Goal: Task Accomplishment & Management: Manage account settings

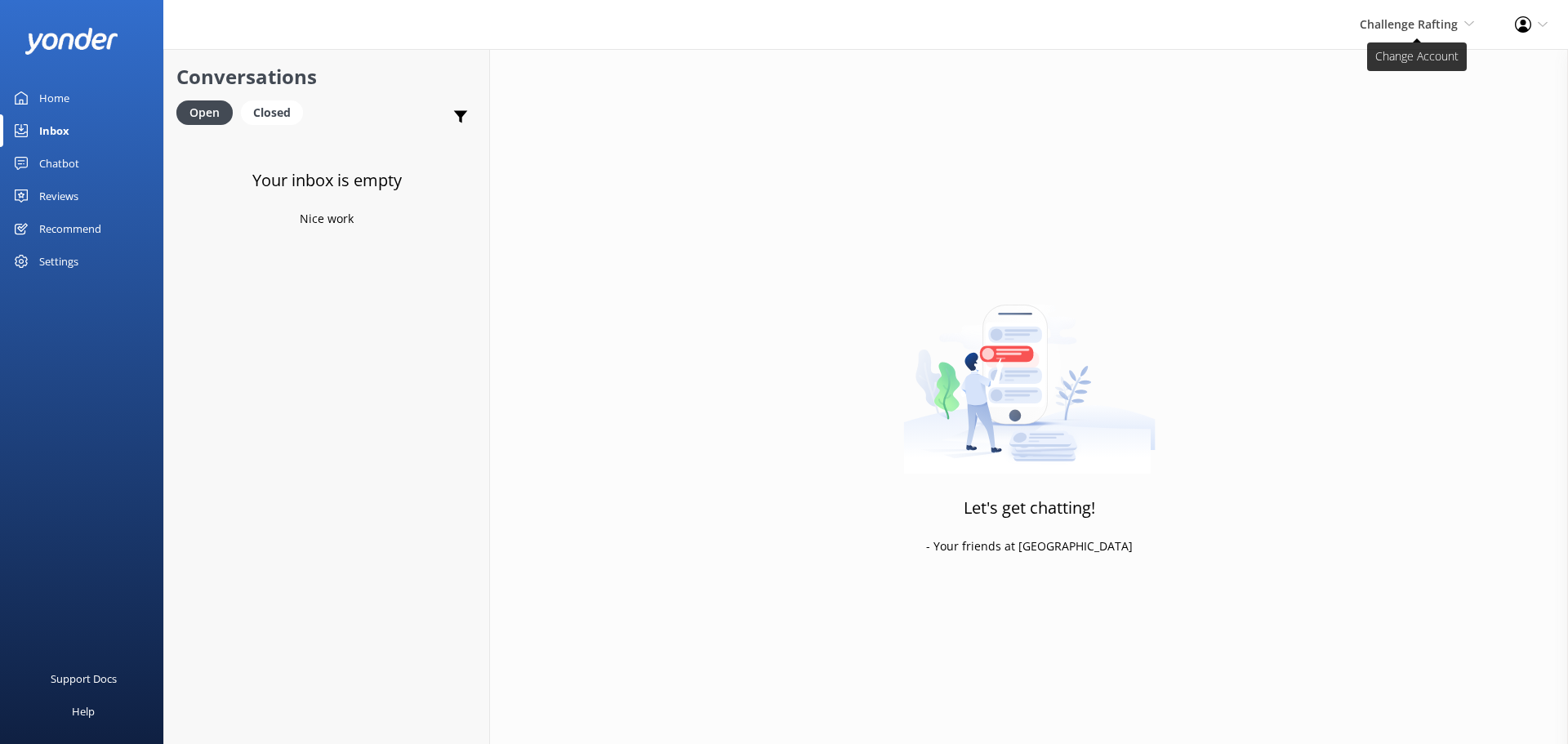
click at [1397, 25] on span "Challenge Rafting" at bounding box center [1409, 23] width 98 height 15
click at [1384, 69] on link "Milford Sound Scenic Flights" at bounding box center [1414, 70] width 164 height 39
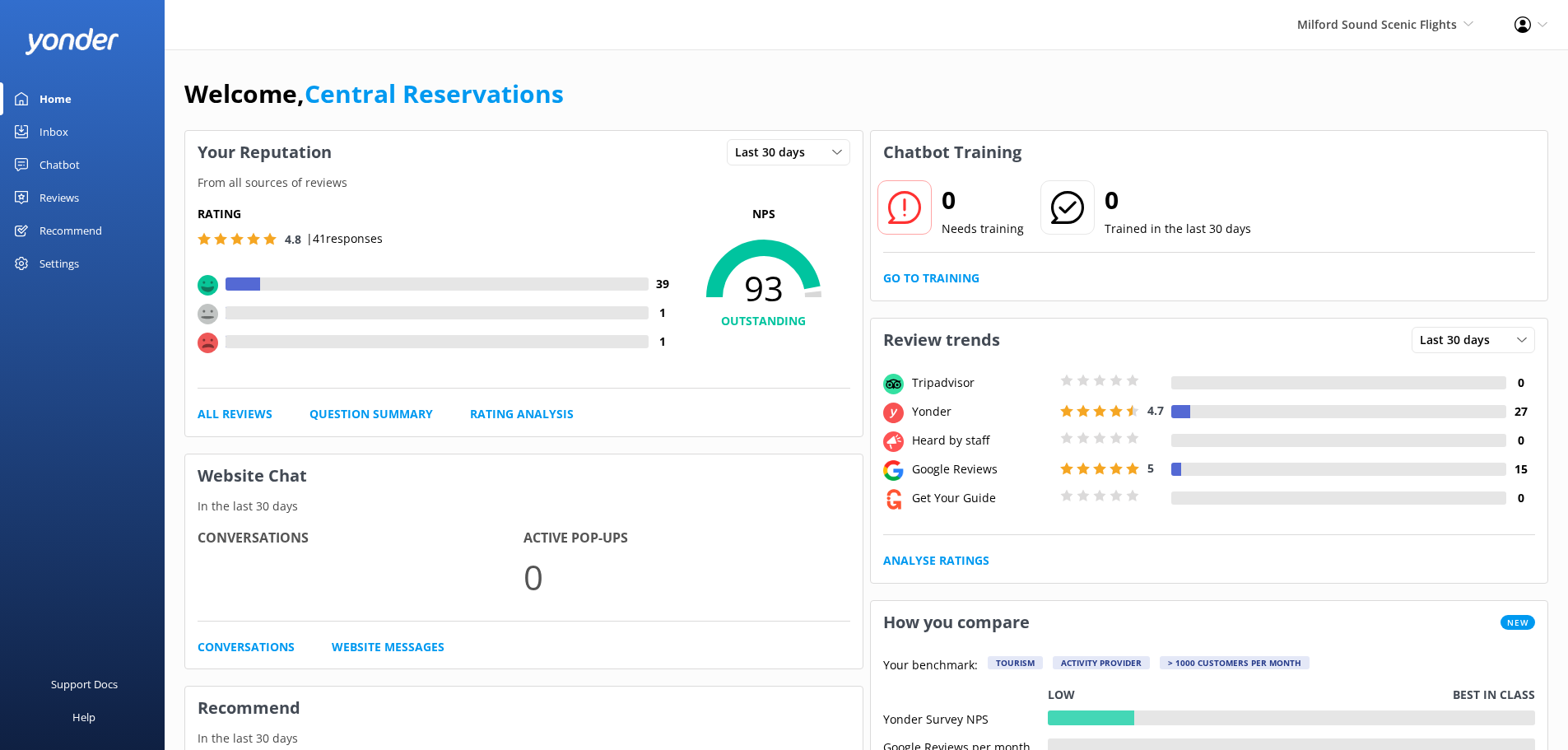
click at [66, 128] on div "Inbox" at bounding box center [54, 132] width 29 height 33
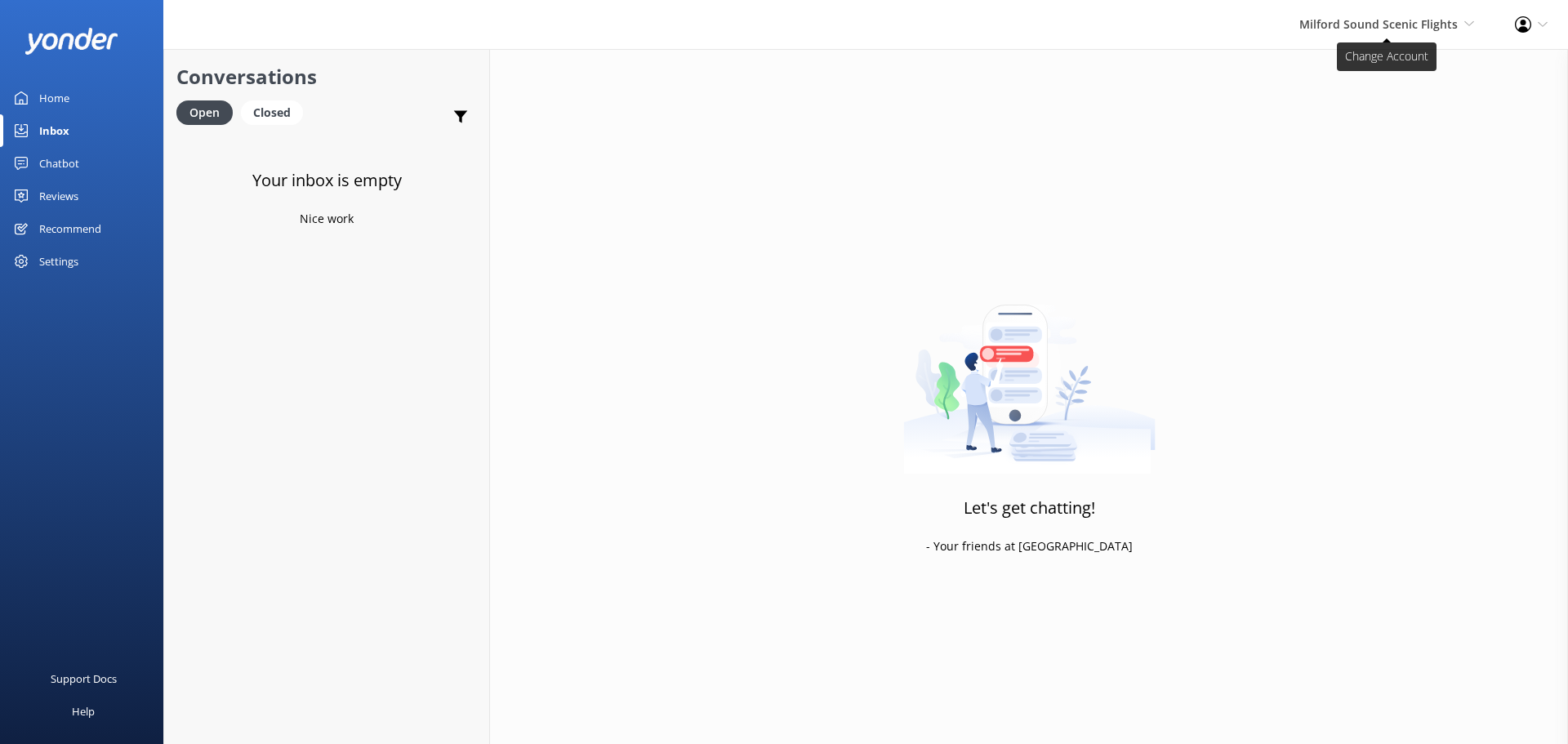
click at [1417, 30] on span "Milford Sound Scenic Flights" at bounding box center [1379, 23] width 158 height 15
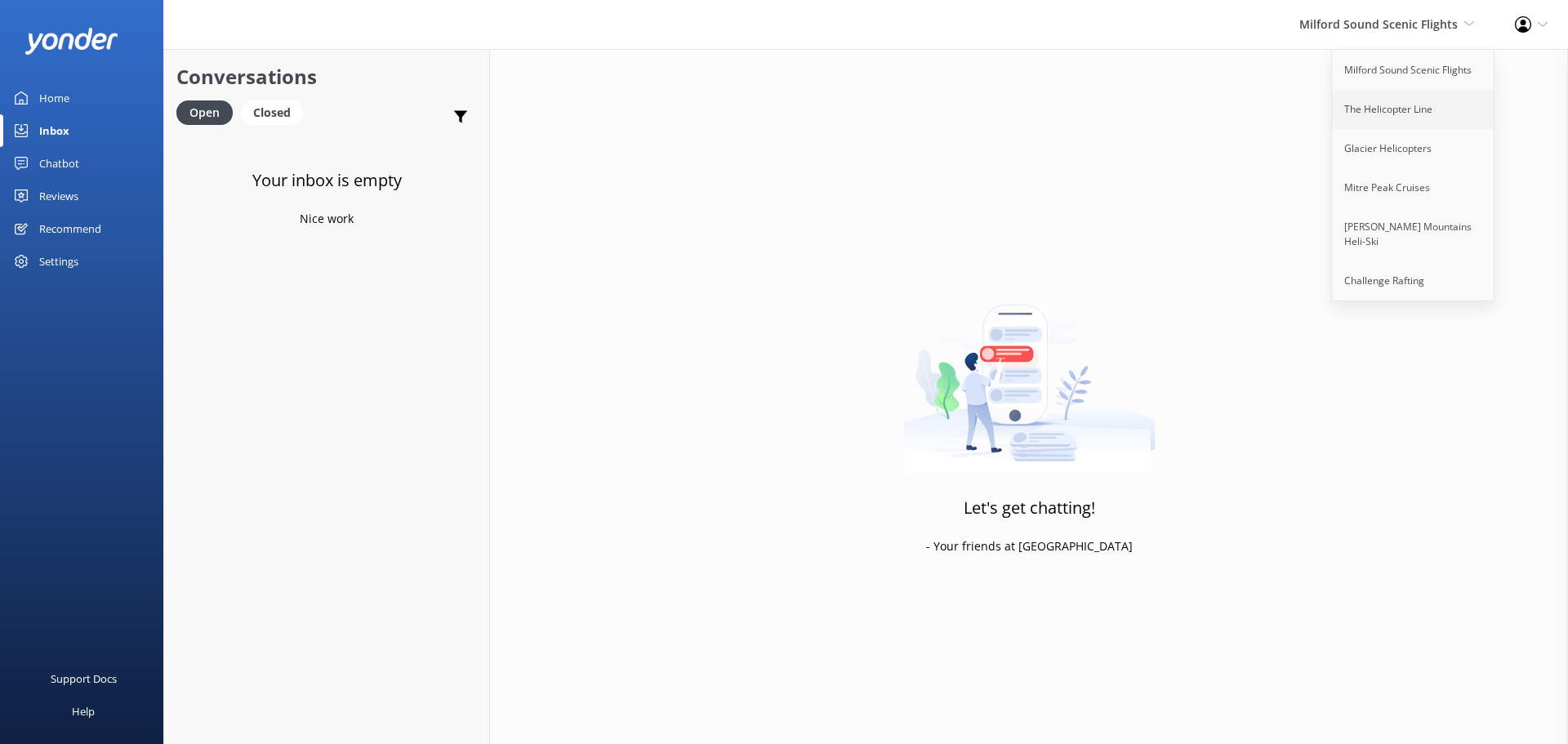
click at [1390, 114] on link "The Helicopter Line" at bounding box center [1414, 109] width 164 height 39
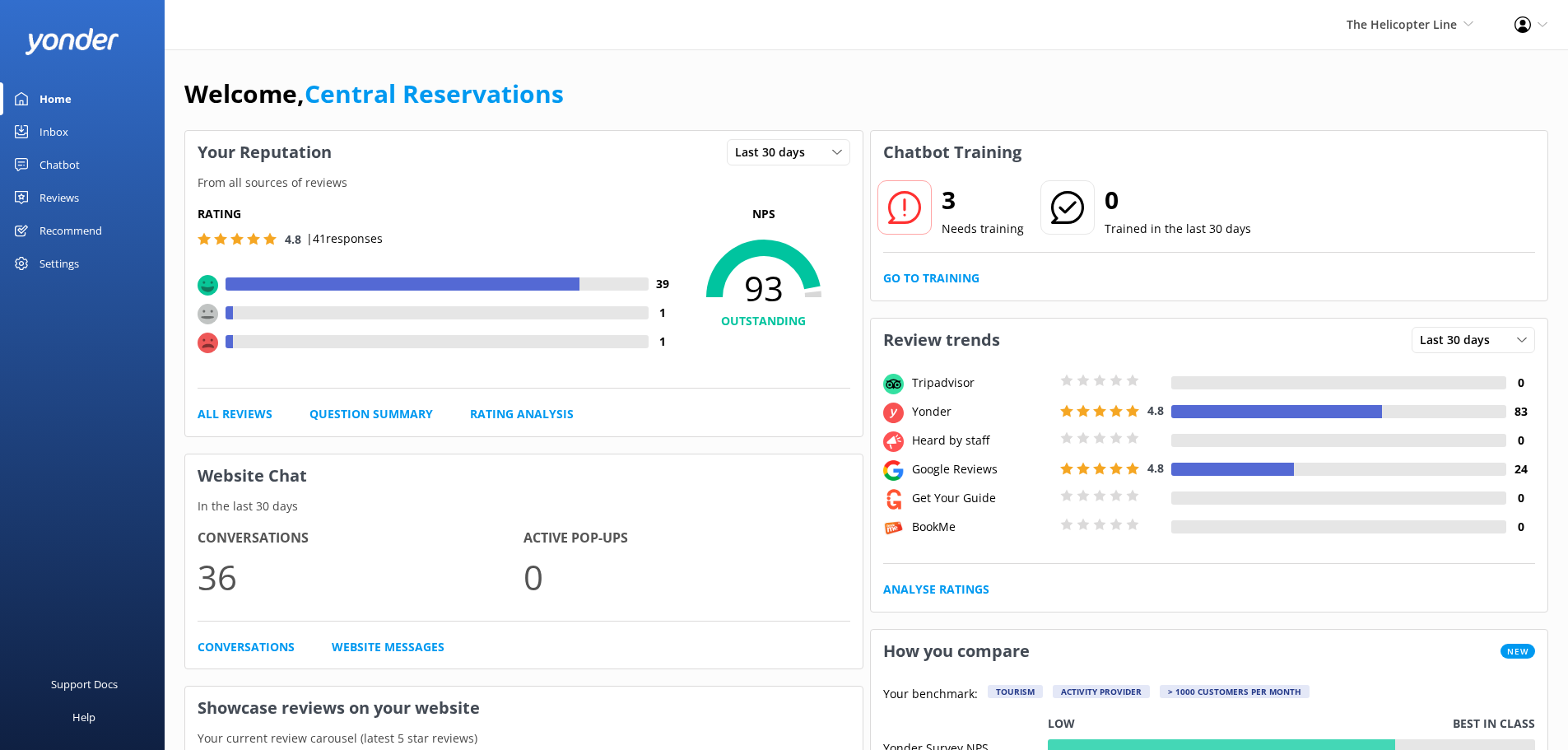
click at [67, 133] on div "Inbox" at bounding box center [54, 132] width 29 height 33
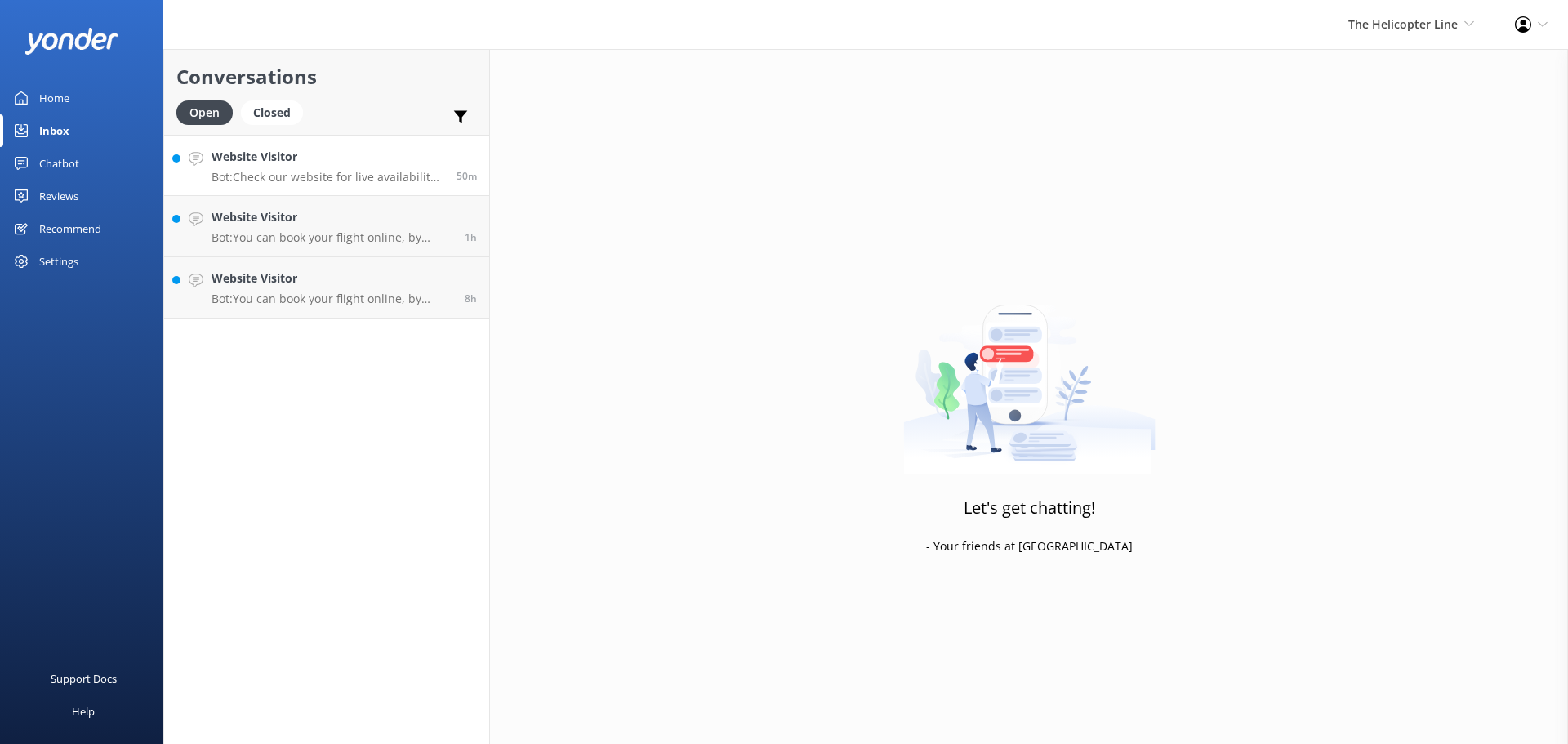
click at [363, 154] on h4 "Website Visitor" at bounding box center [328, 156] width 233 height 18
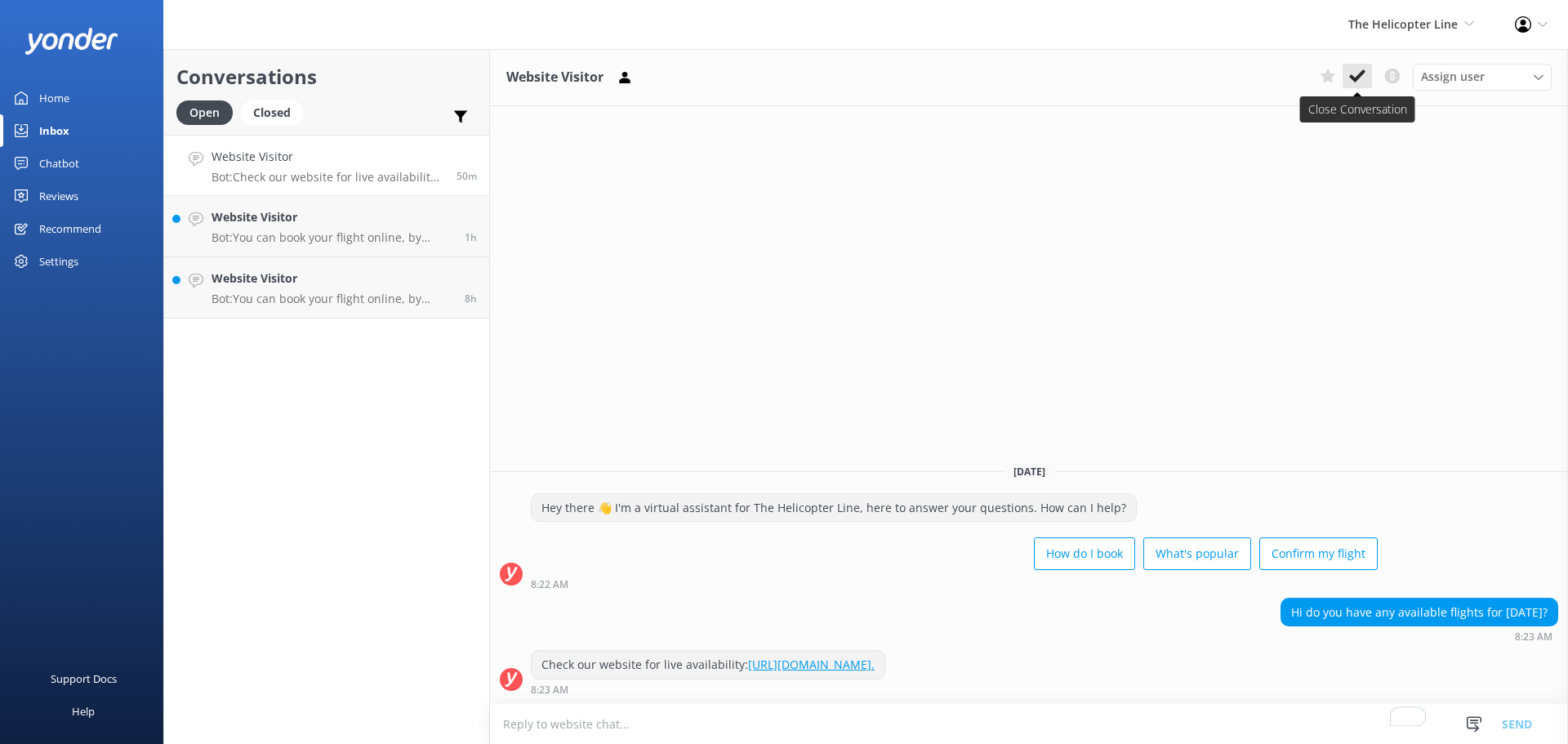
click at [1355, 81] on use at bounding box center [1357, 76] width 16 height 13
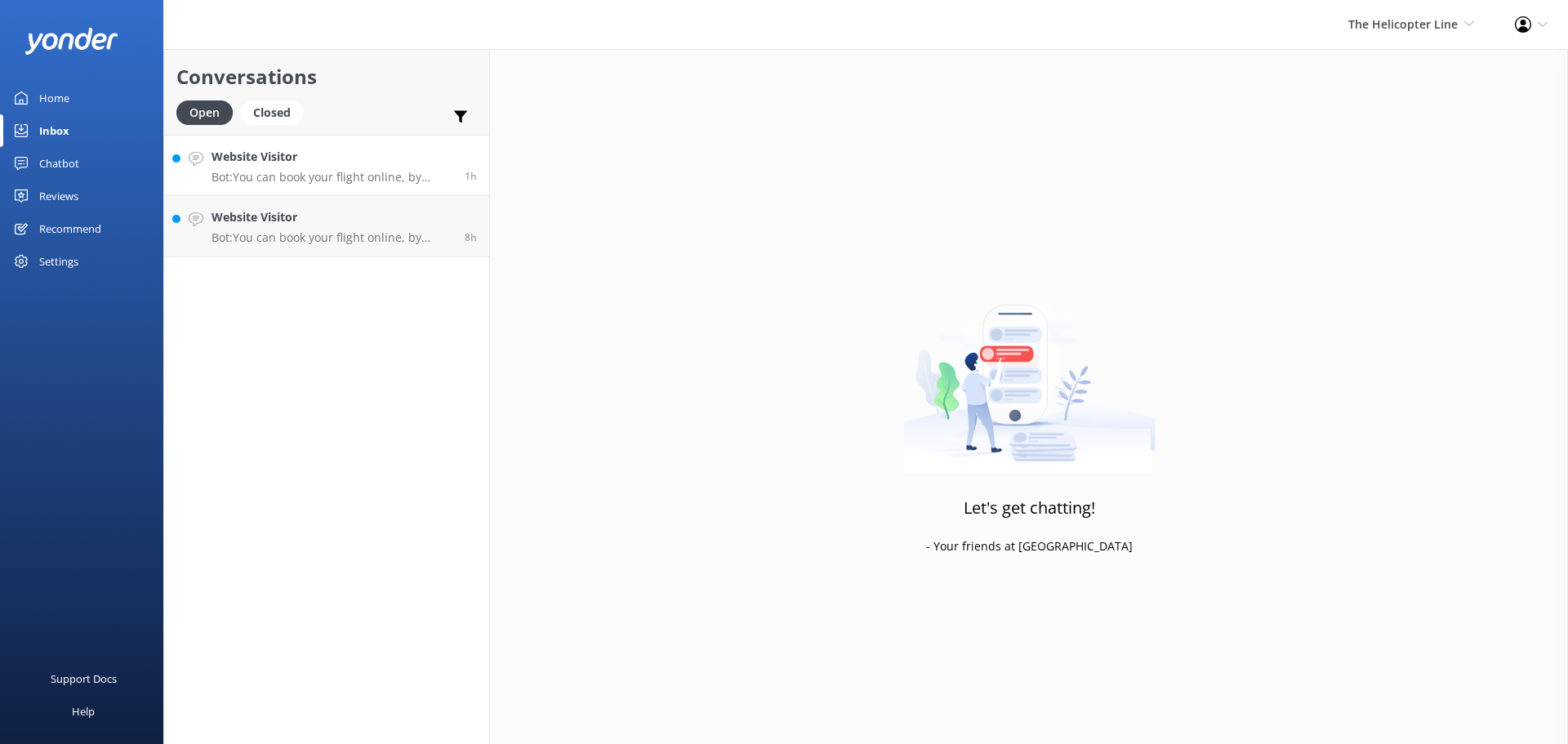
click at [333, 176] on p "Bot: You can book your flight online, by phone, or via email. View availability…" at bounding box center [332, 177] width 241 height 15
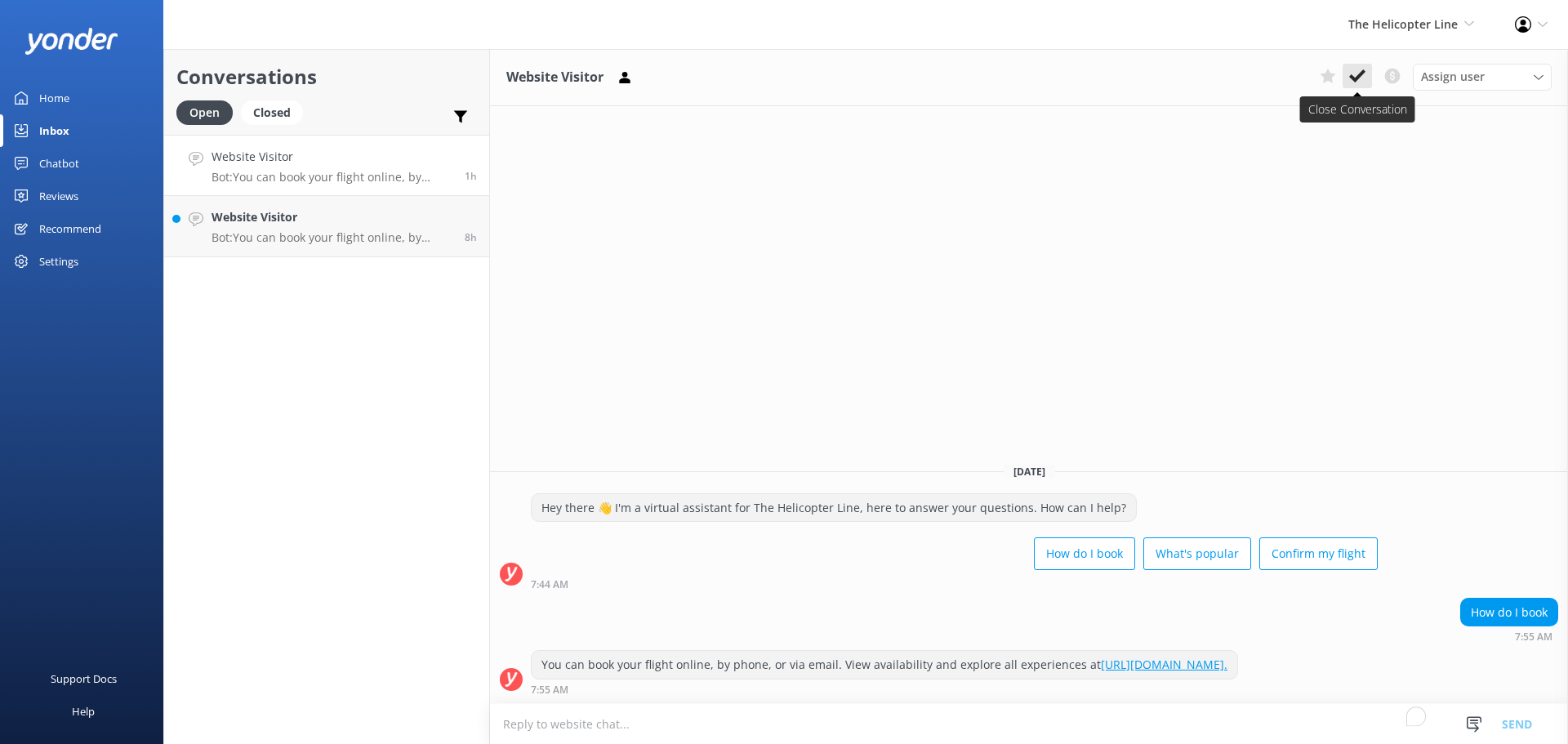
click at [1361, 84] on icon at bounding box center [1357, 76] width 16 height 16
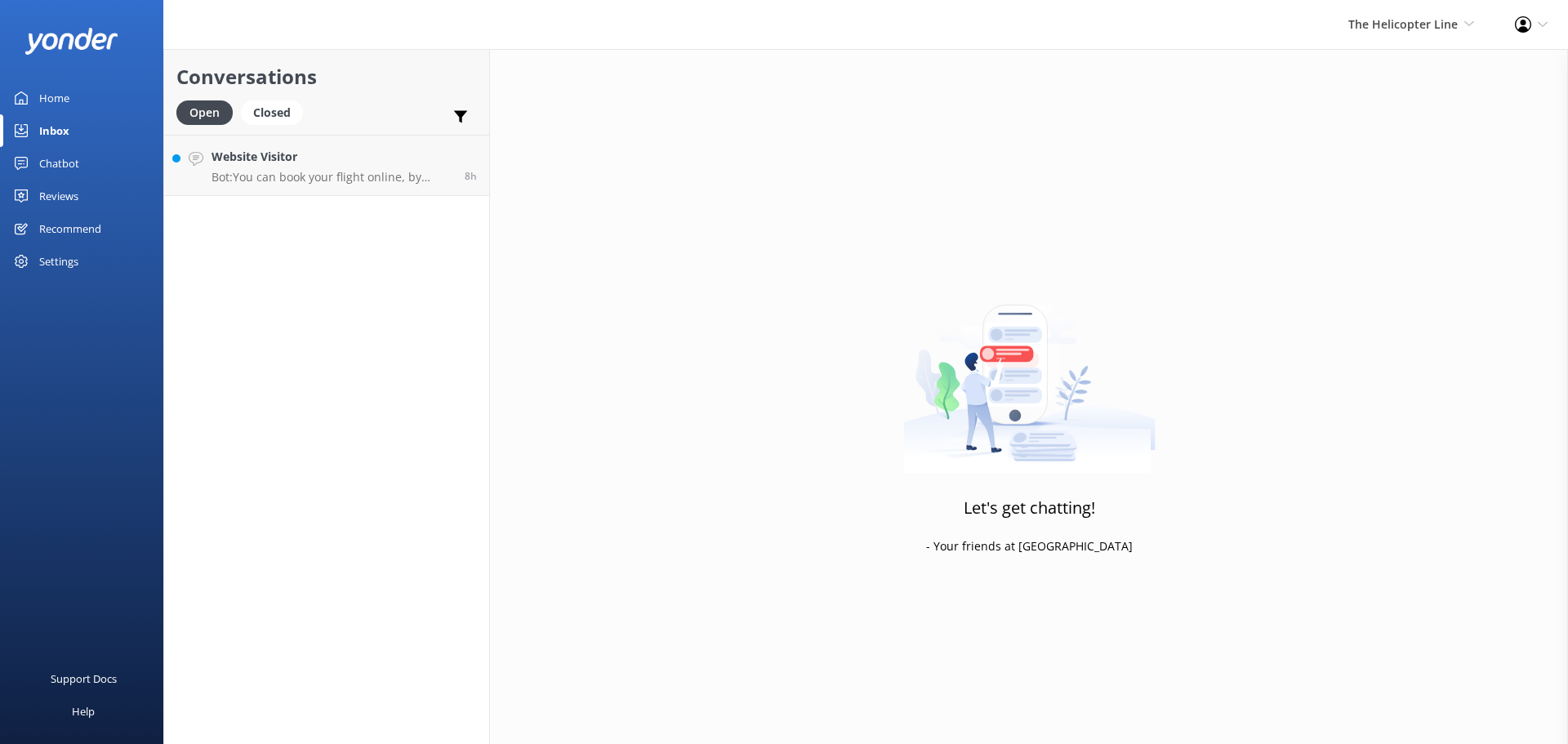
click at [334, 220] on div "Conversations Open Closed Important Converted Assigned to me Unassigned Website…" at bounding box center [327, 396] width 327 height 695
click at [337, 184] on p "Bot: You can book your flight online, by phone, or via email. View availability…" at bounding box center [332, 177] width 241 height 15
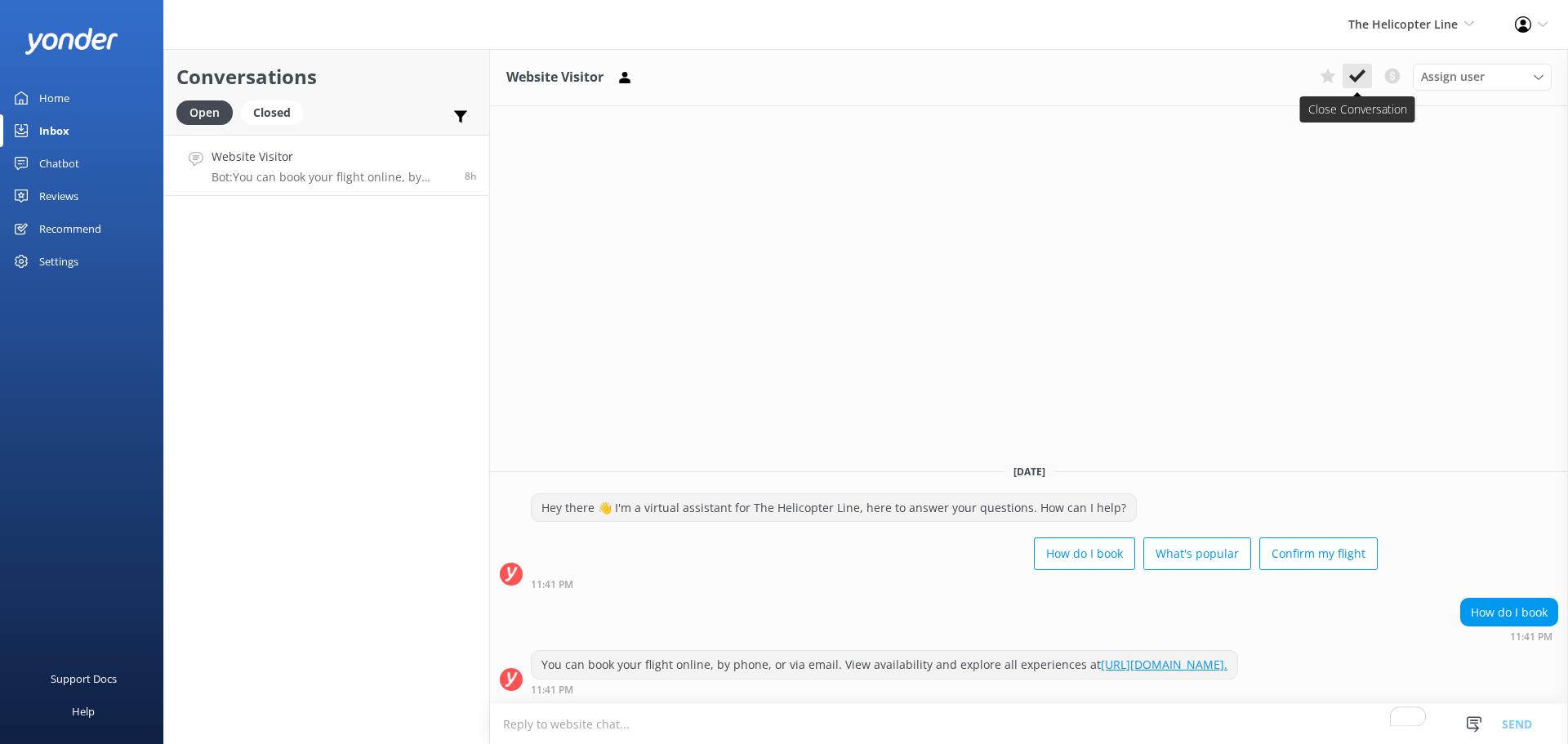
click at [1355, 83] on icon at bounding box center [1357, 76] width 16 height 16
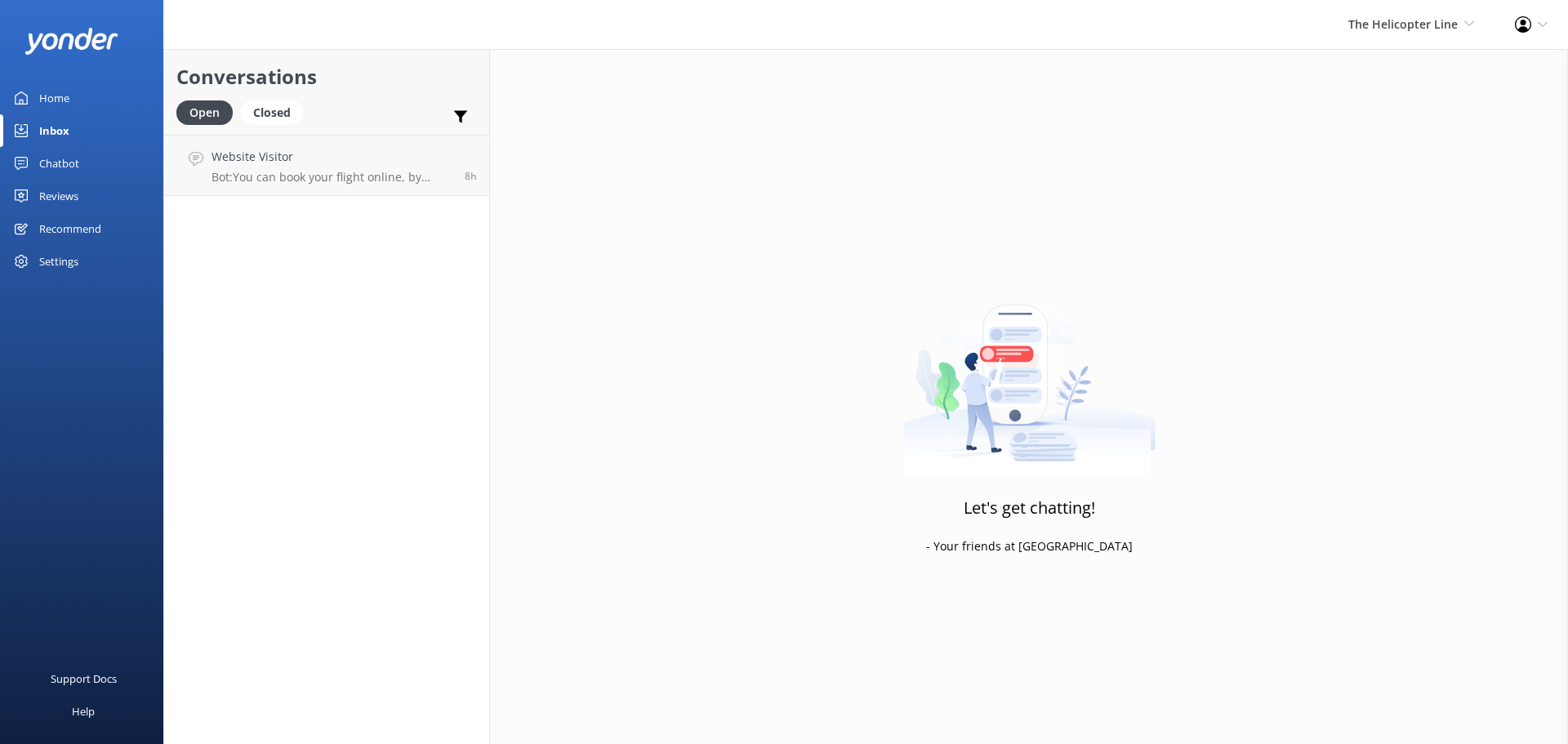
click at [1412, 38] on div "The Helicopter Line Milford Sound Scenic Flights The Helicopter Line Glacier He…" at bounding box center [1411, 24] width 166 height 49
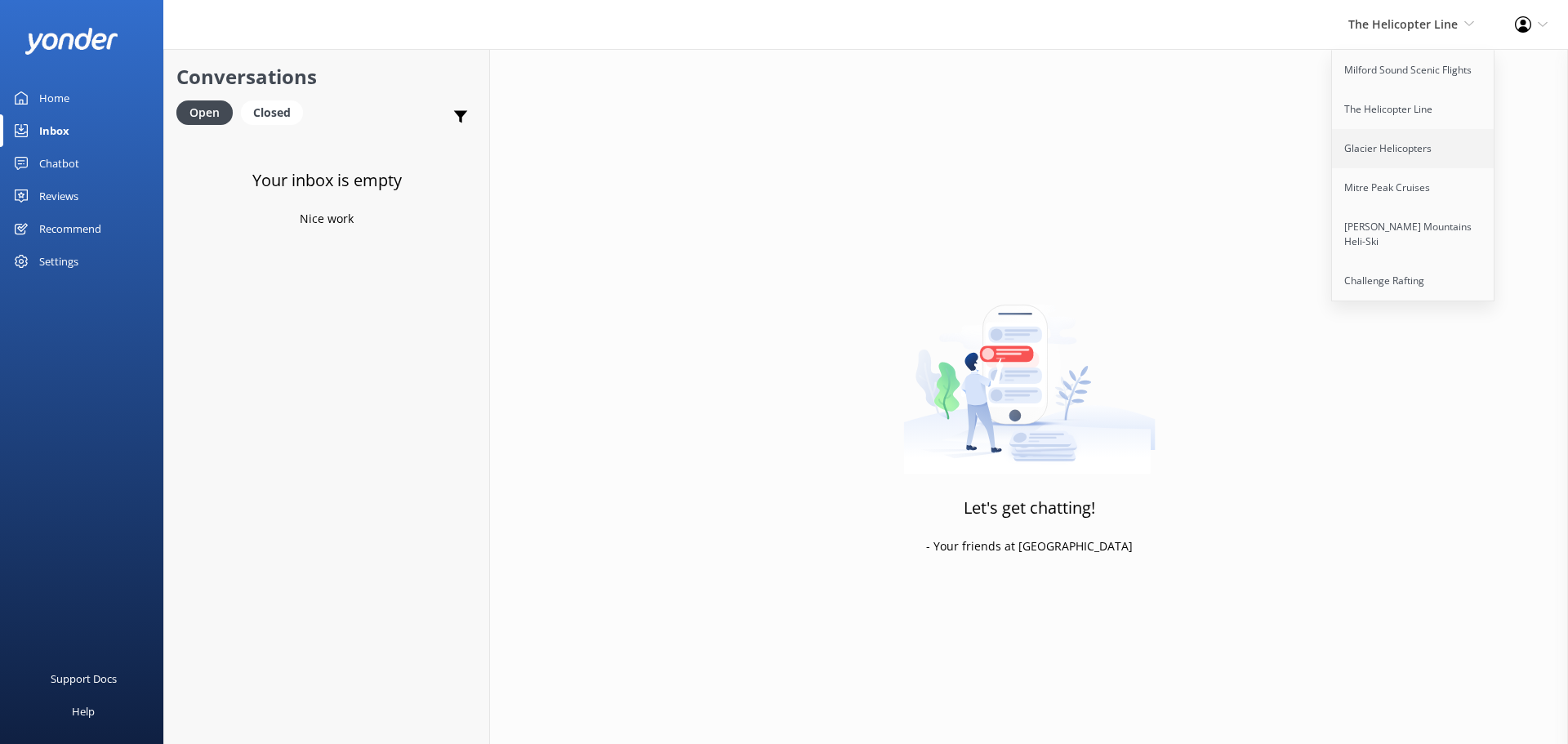
click at [1373, 153] on link "Glacier Helicopters" at bounding box center [1414, 148] width 164 height 39
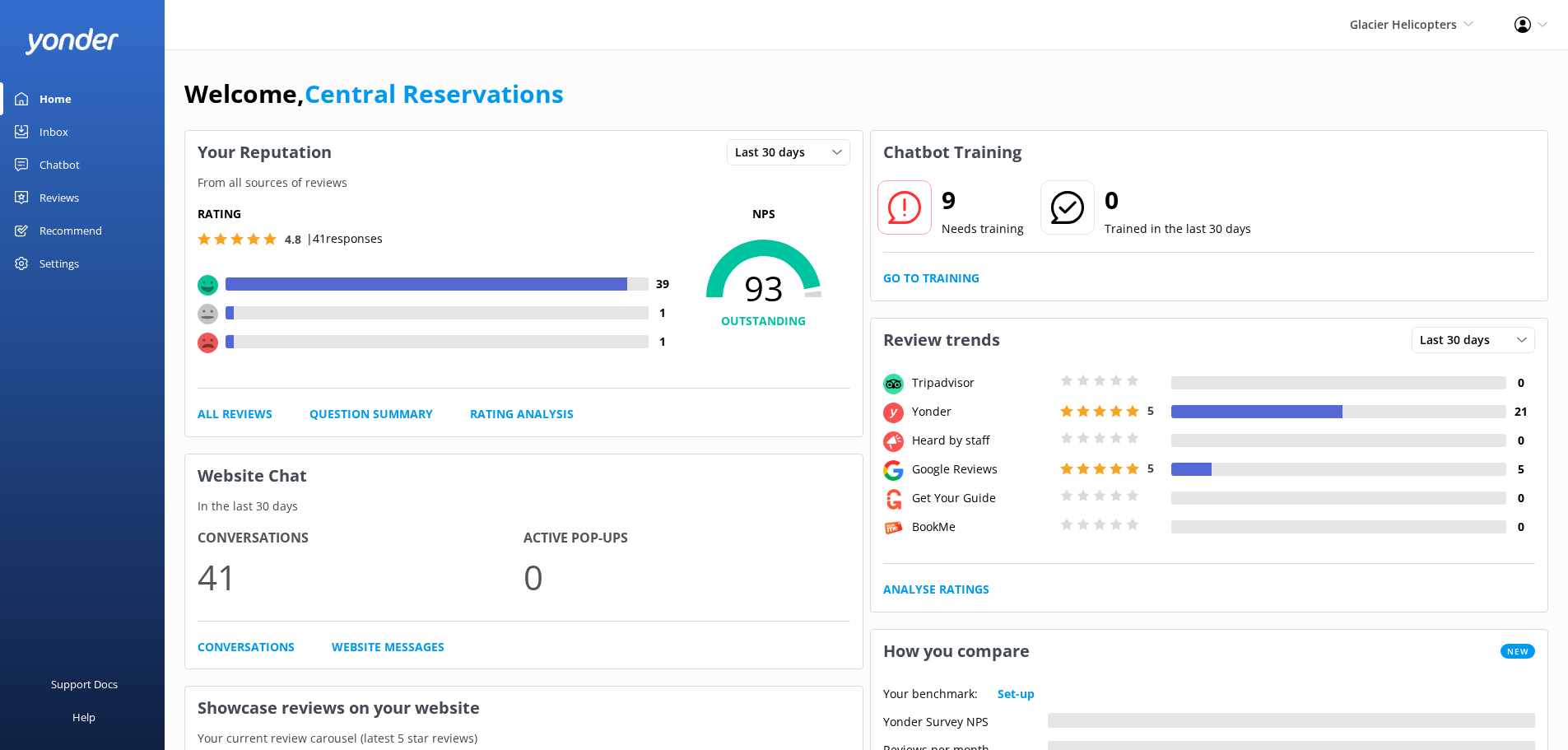
click at [736, 481] on h3 "Website Chat" at bounding box center [524, 476] width 677 height 43
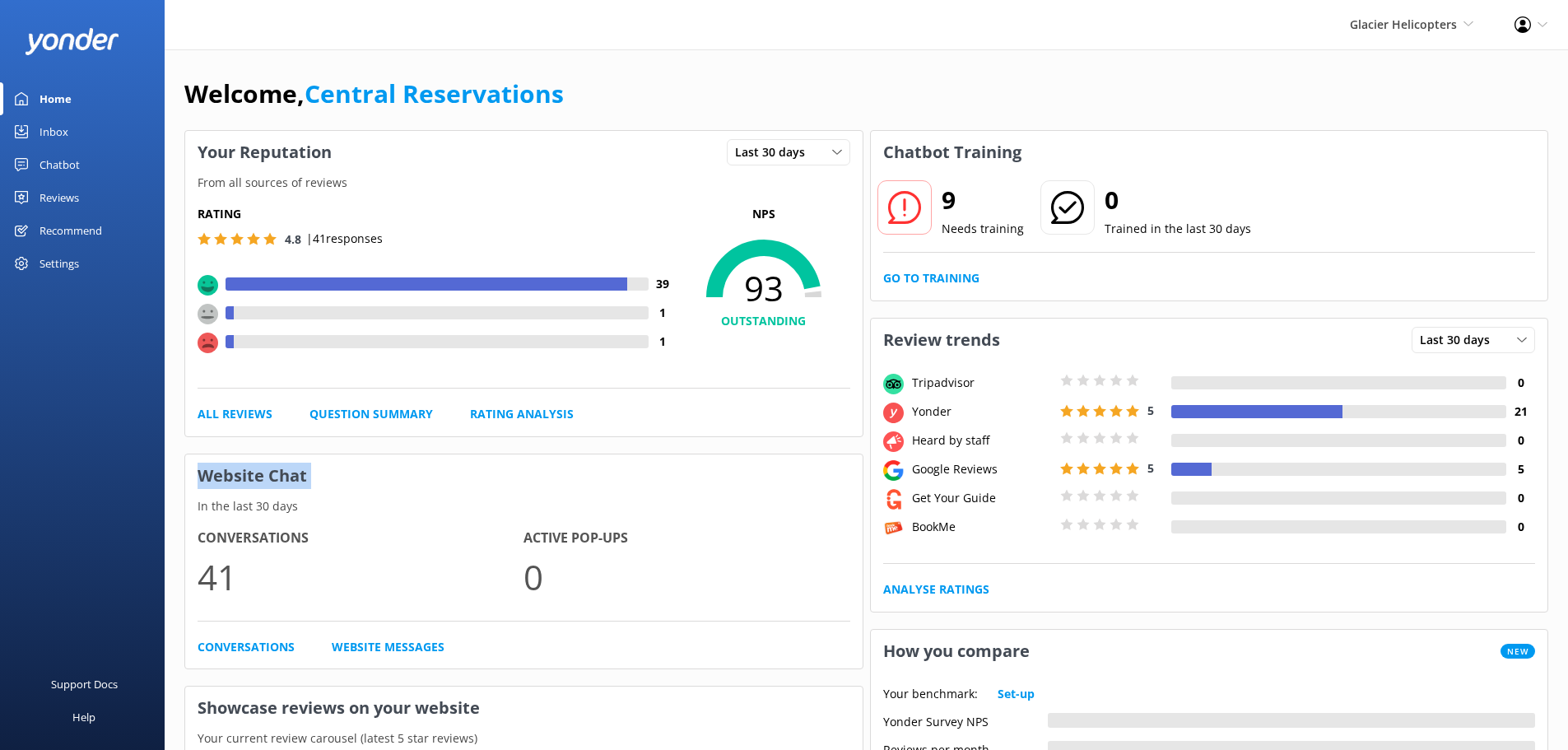
click at [736, 481] on h3 "Website Chat" at bounding box center [524, 476] width 677 height 43
click at [714, 513] on p "In the last 30 days" at bounding box center [524, 506] width 677 height 18
